Goal: Check status

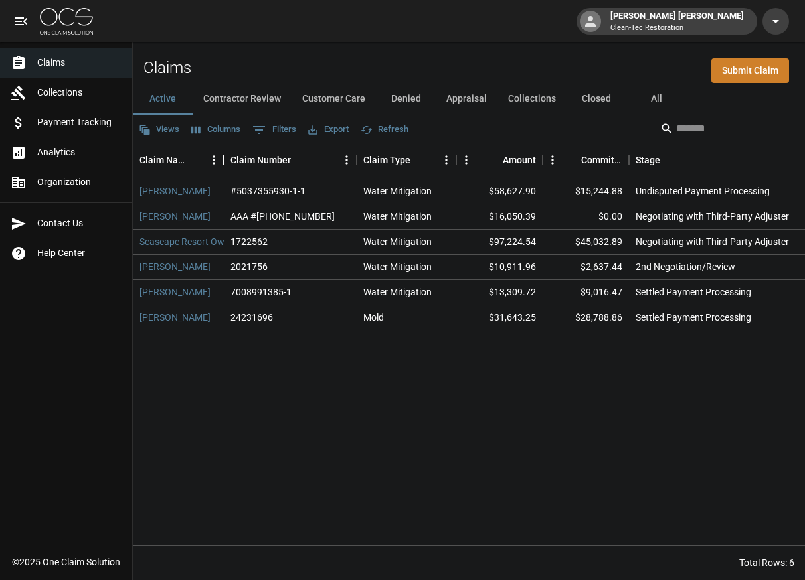
drag, startPoint x: 299, startPoint y: 161, endPoint x: 224, endPoint y: 155, distance: 75.3
click at [224, 155] on div "Claim Name" at bounding box center [224, 159] width 16 height 37
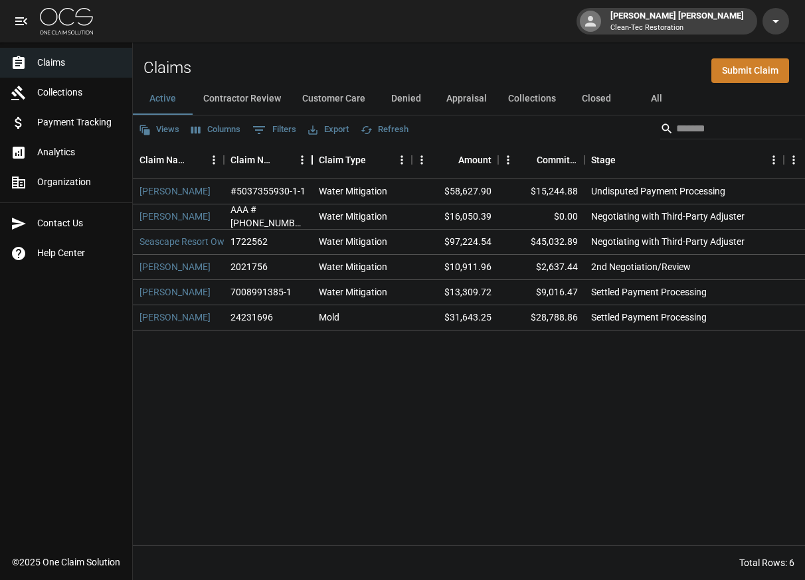
drag, startPoint x: 356, startPoint y: 158, endPoint x: 311, endPoint y: 154, distance: 44.7
click at [311, 154] on div "Claim Number" at bounding box center [312, 159] width 16 height 37
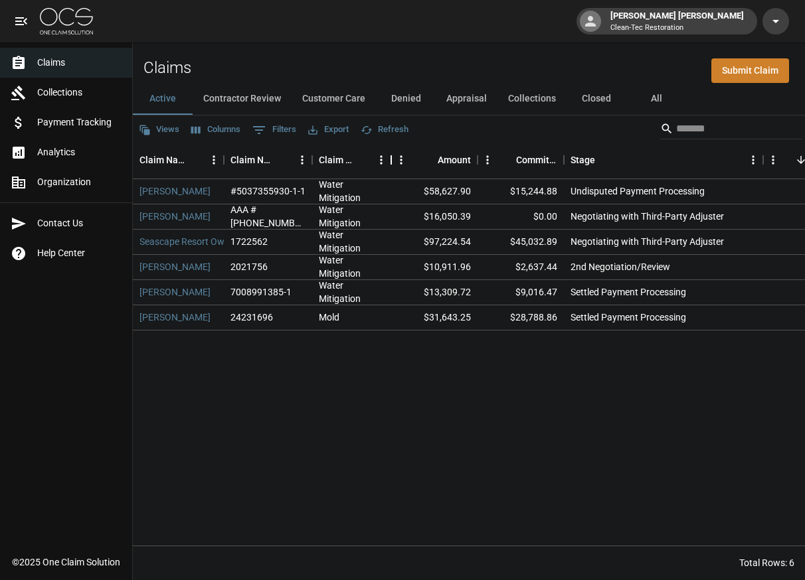
drag, startPoint x: 411, startPoint y: 159, endPoint x: 390, endPoint y: 158, distance: 20.6
click at [390, 158] on div "Claim Type" at bounding box center [391, 159] width 16 height 37
click at [166, 190] on link "[PERSON_NAME]" at bounding box center [174, 191] width 71 height 13
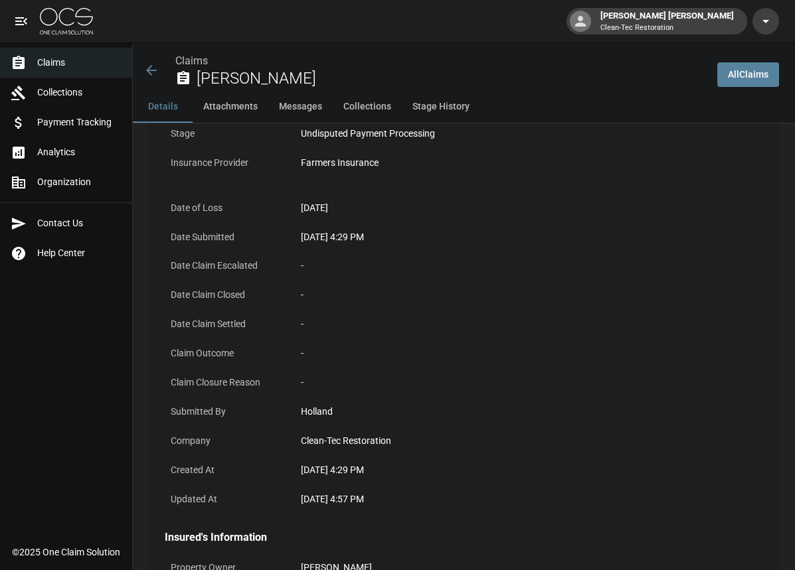
scroll to position [199, 0]
